Goal: Transaction & Acquisition: Purchase product/service

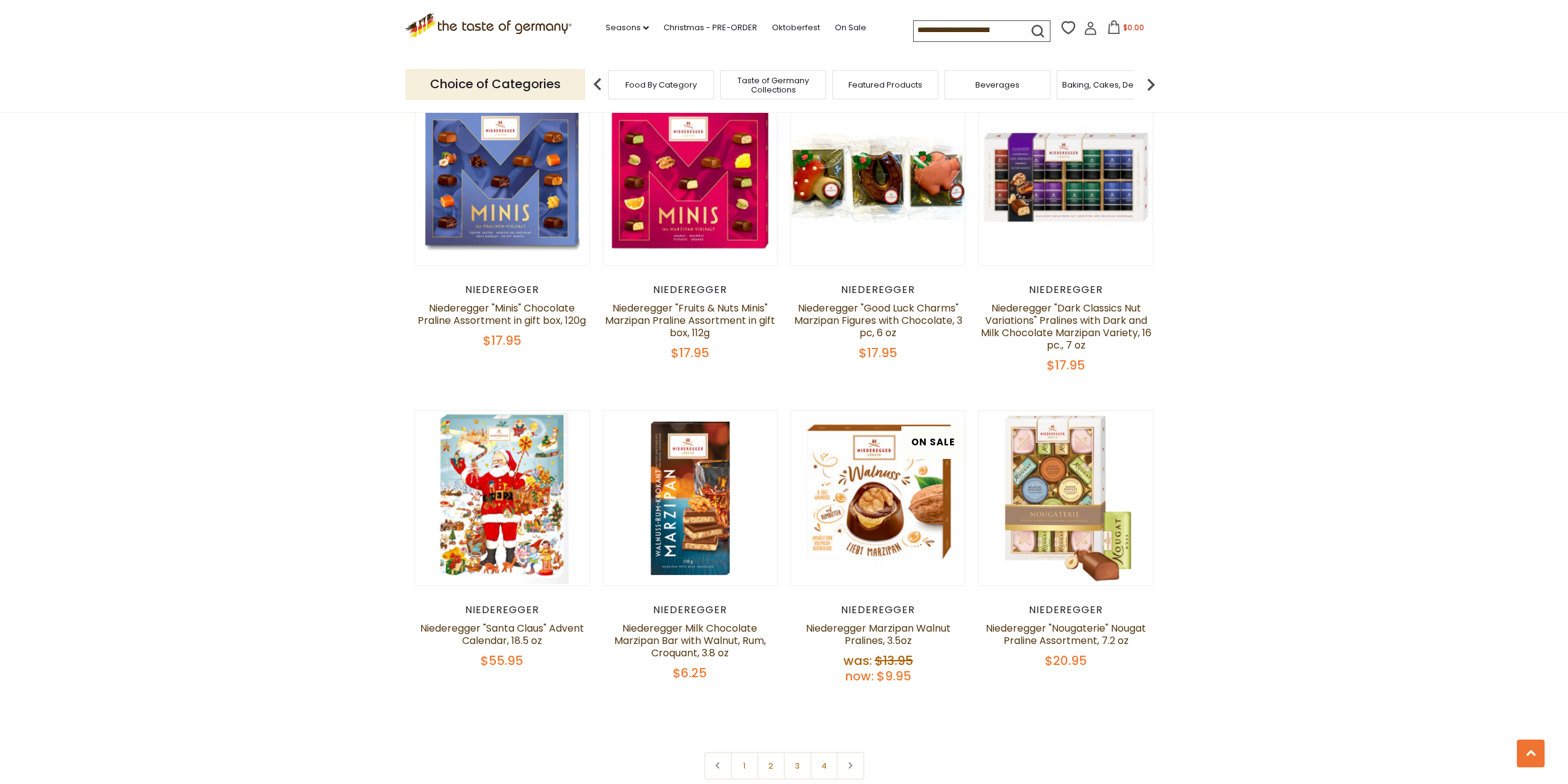
scroll to position [2281, 0]
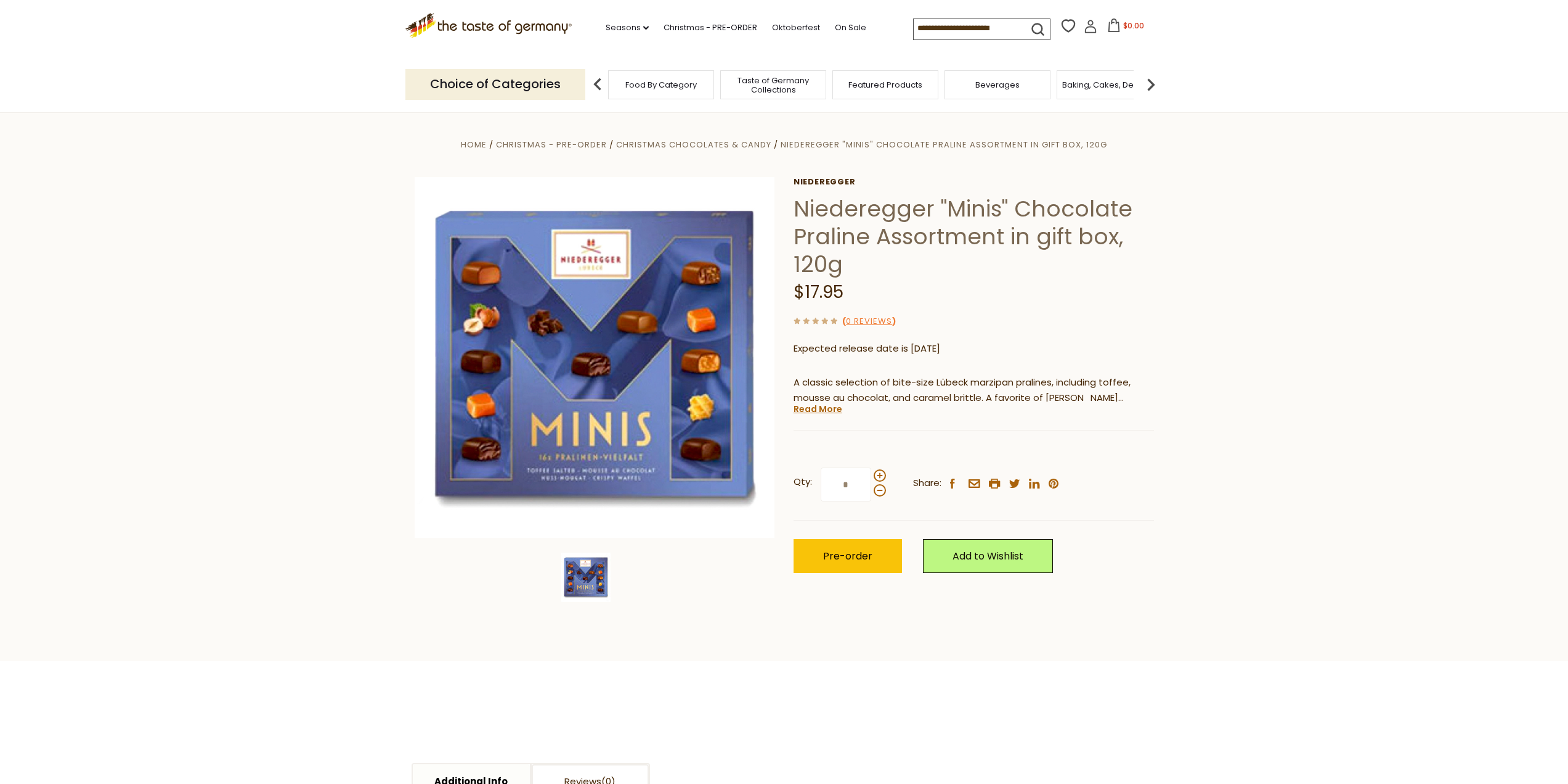
click at [807, 405] on link "Read More" at bounding box center [817, 409] width 49 height 12
